Goal: Task Accomplishment & Management: Manage account settings

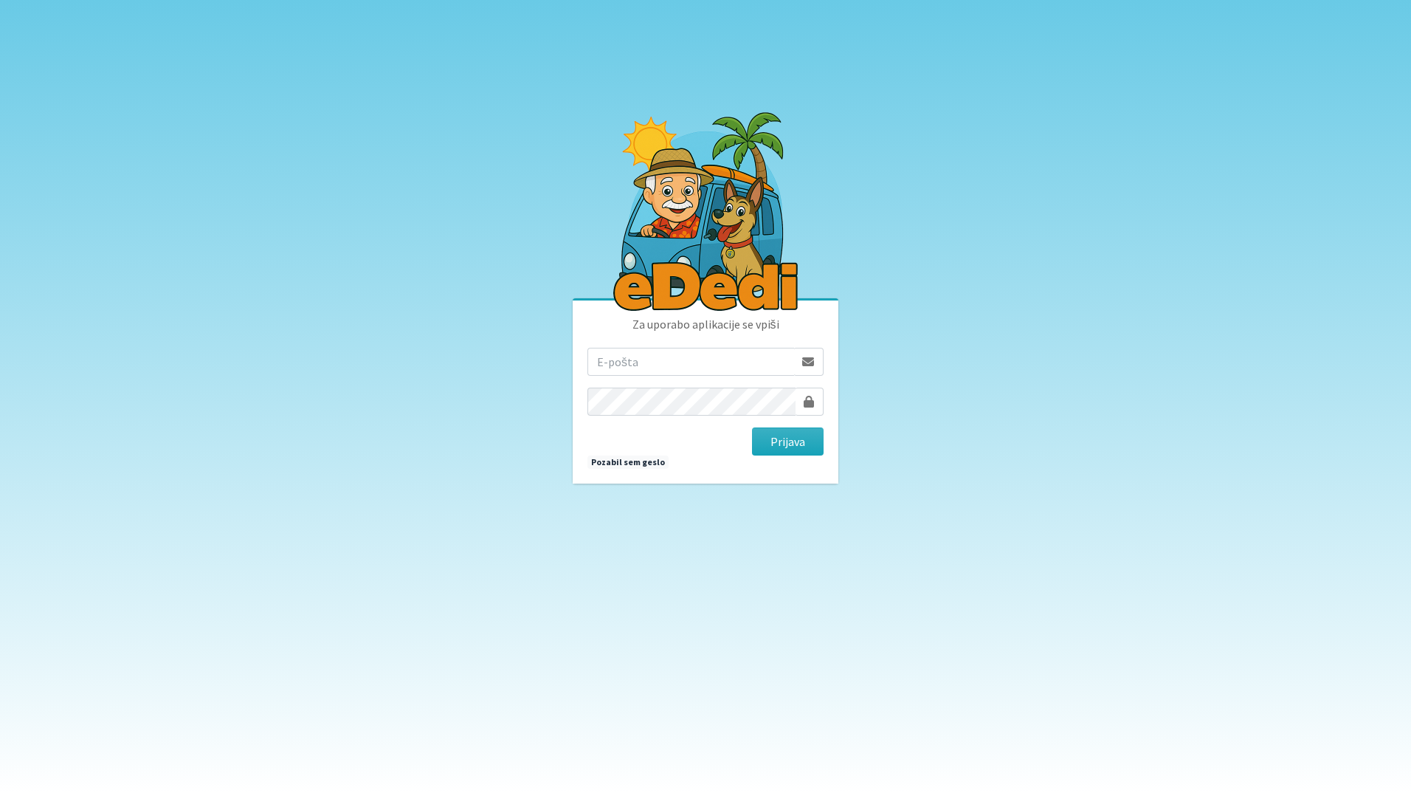
click at [651, 357] on input "email" at bounding box center [691, 362] width 207 height 28
type input "[EMAIL_ADDRESS][DOMAIN_NAME]"
click at [752, 427] on button "Prijava" at bounding box center [788, 441] width 72 height 28
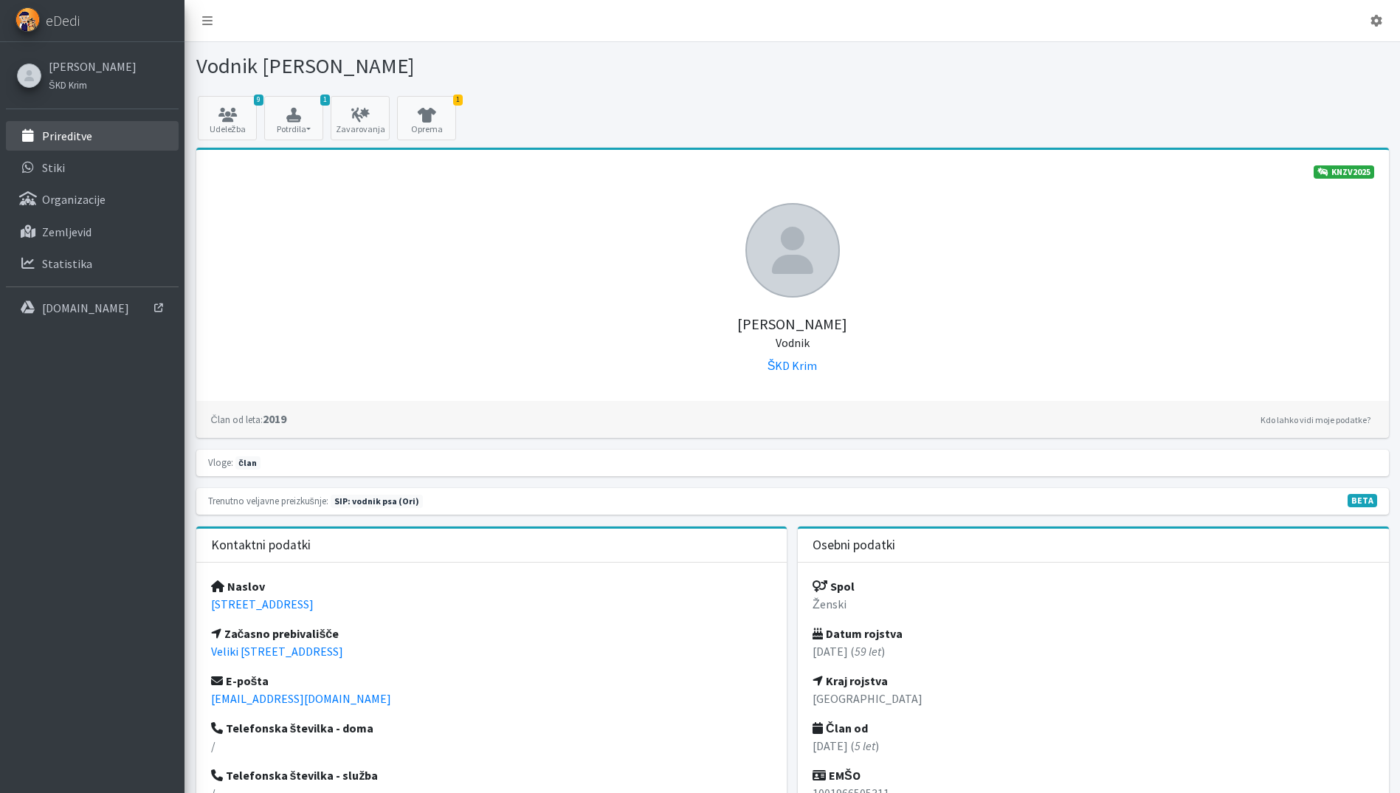
click at [44, 133] on p "Prireditve" at bounding box center [67, 135] width 50 height 15
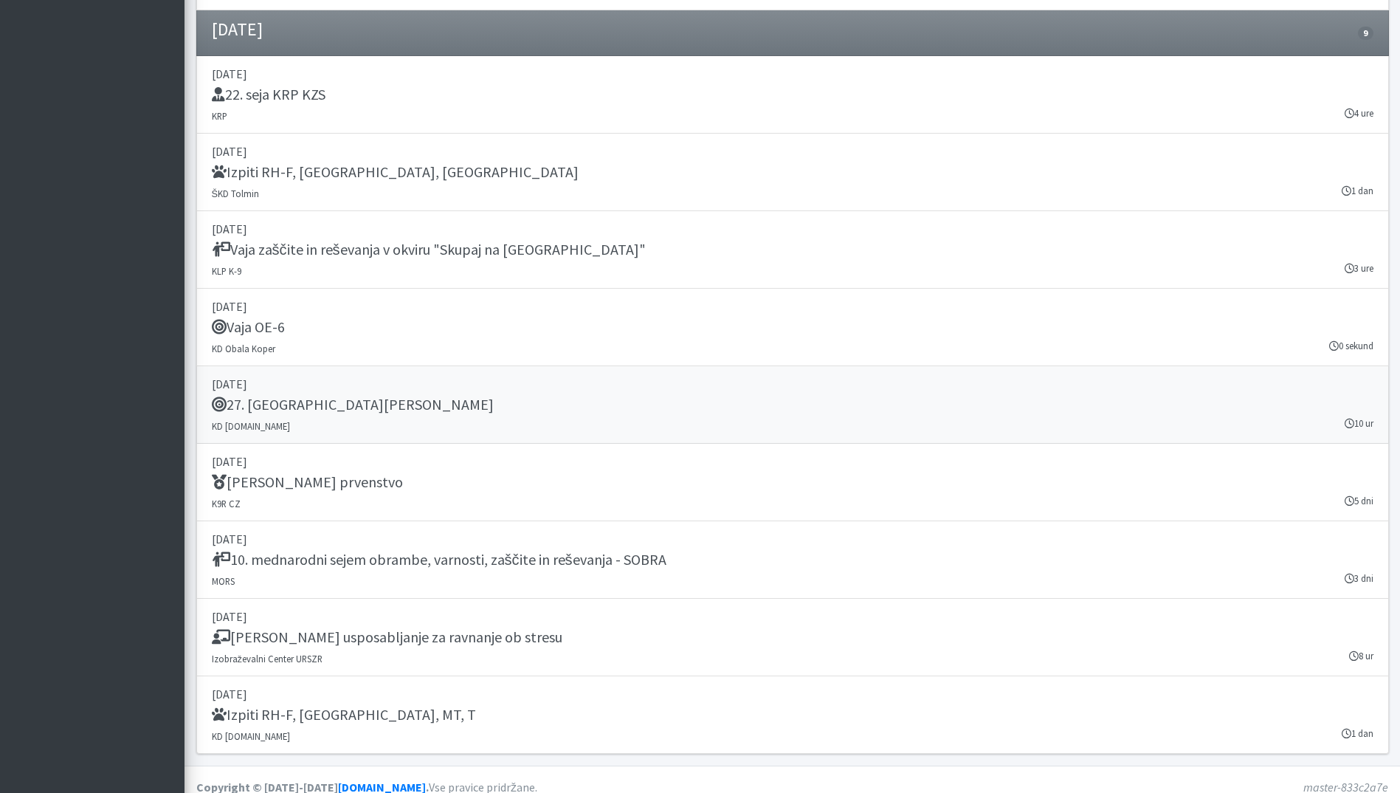
scroll to position [2255, 0]
